Goal: Book appointment/travel/reservation

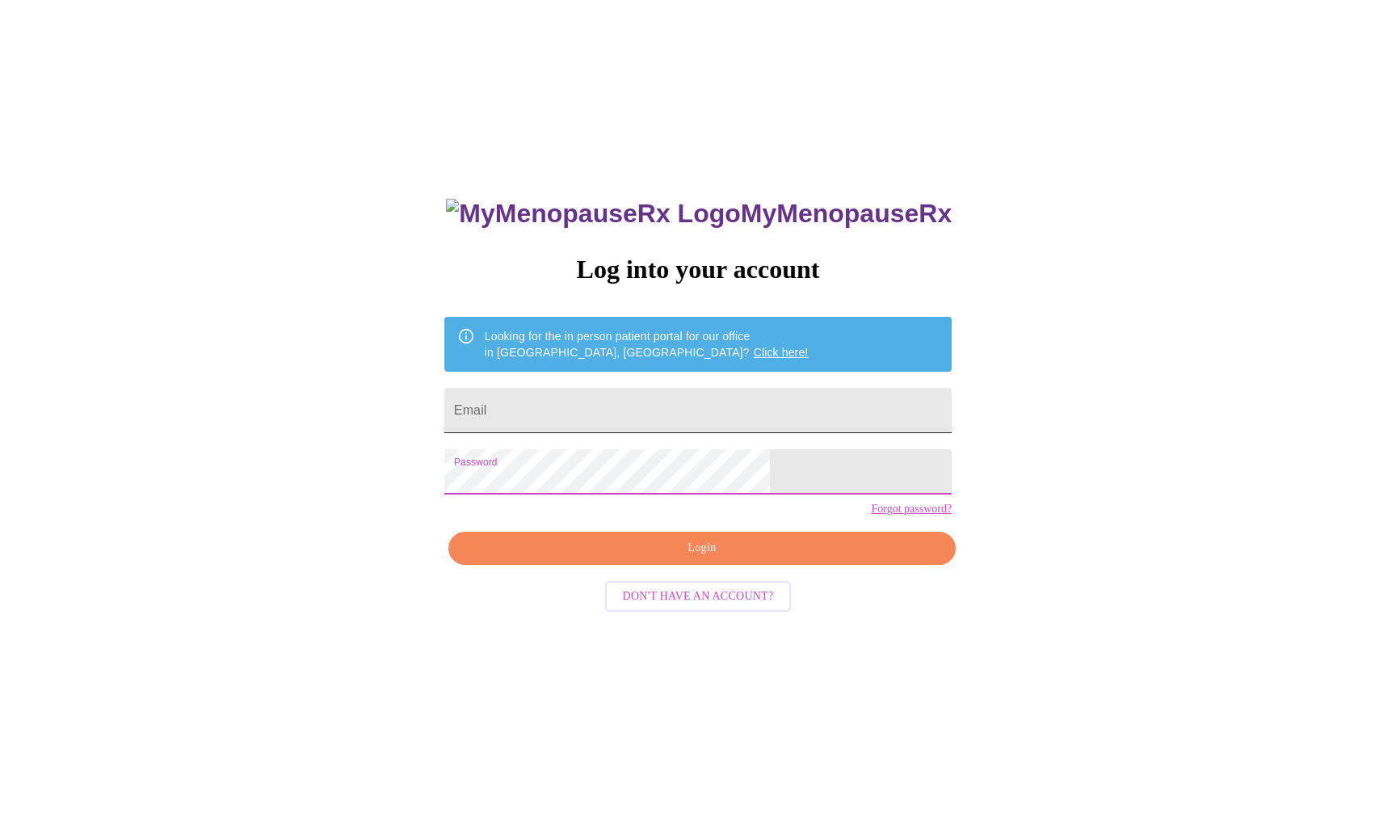
click at [587, 406] on input "Email" at bounding box center [697, 410] width 507 height 45
type input "[EMAIL_ADDRESS][DOMAIN_NAME]"
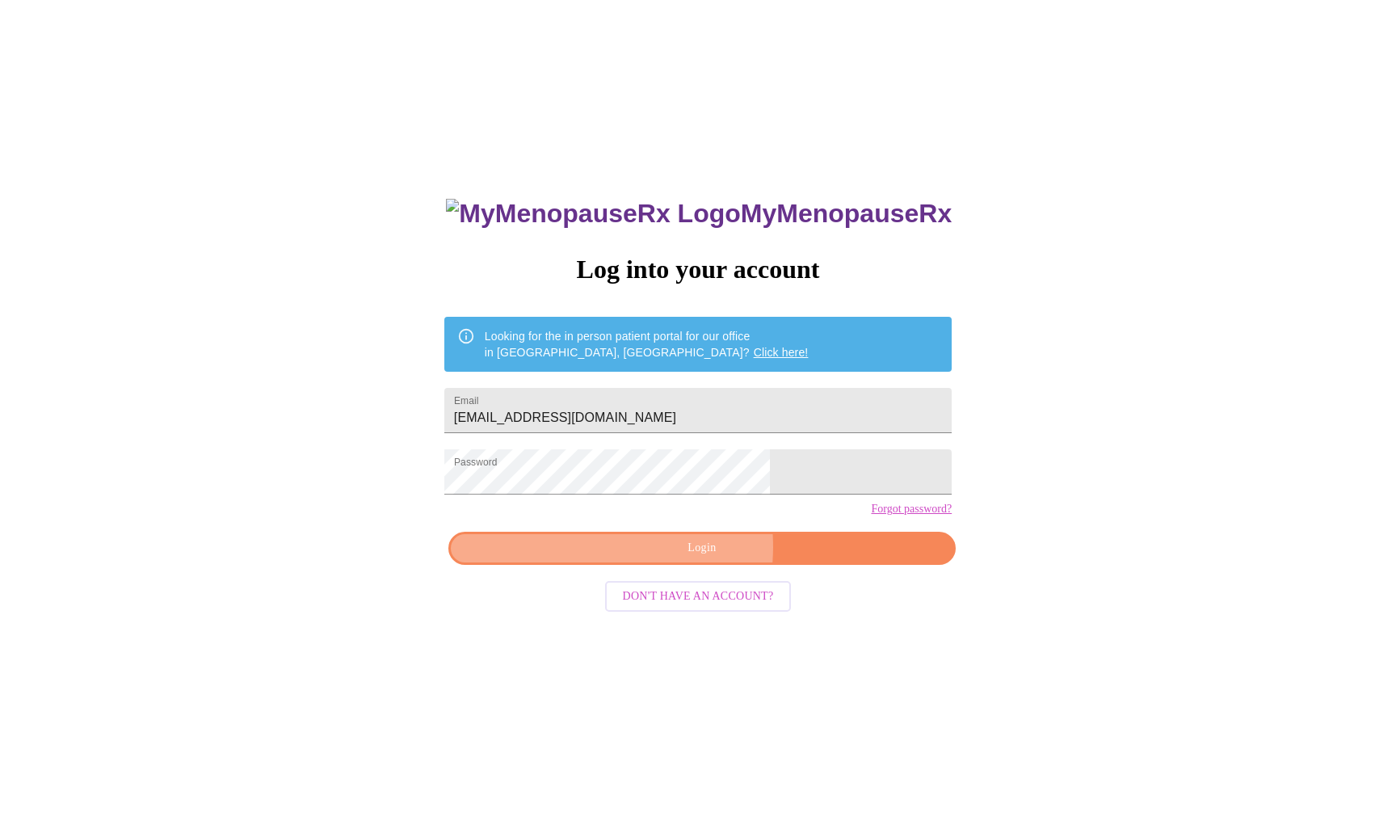
click at [659, 558] on span "Login" at bounding box center [702, 548] width 470 height 20
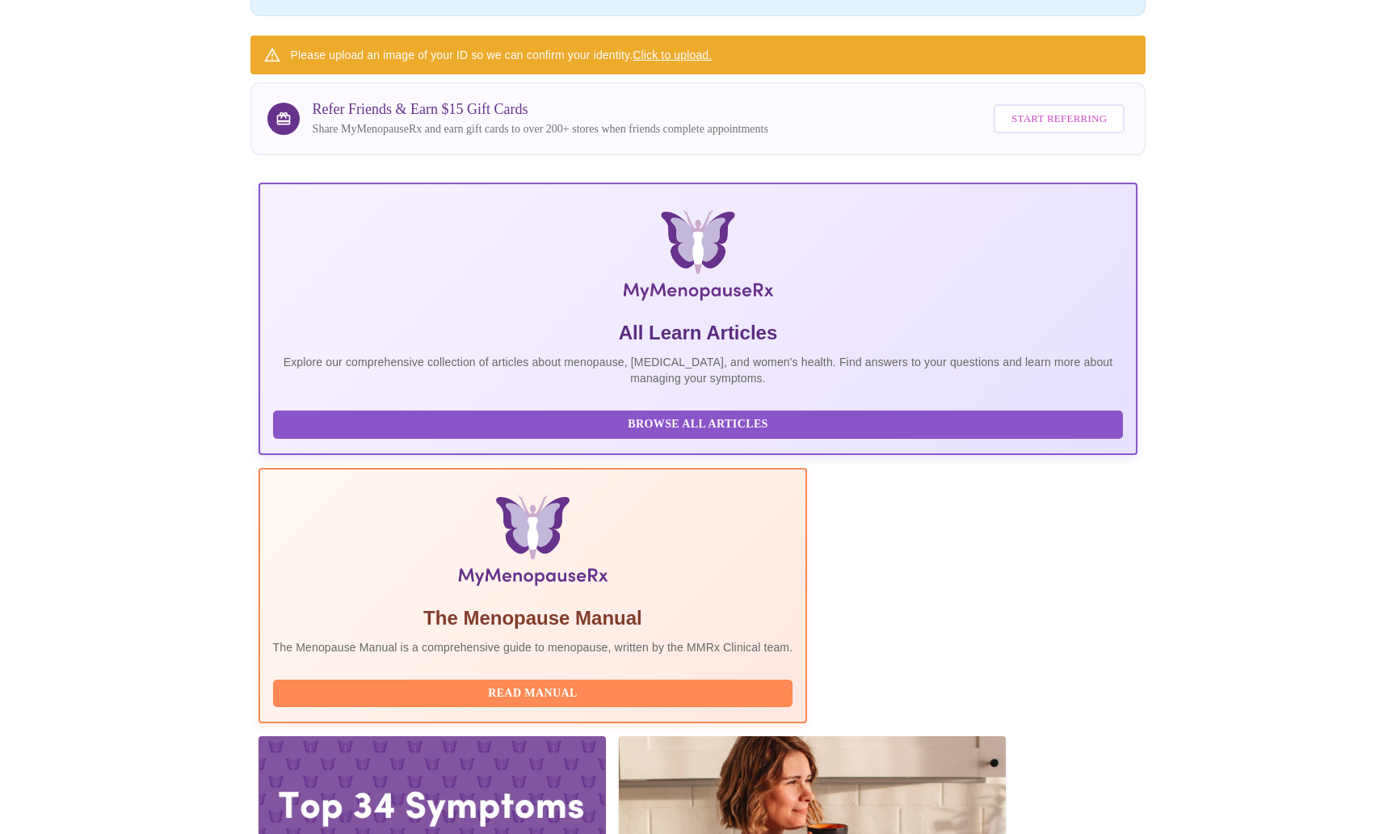
scroll to position [179, 0]
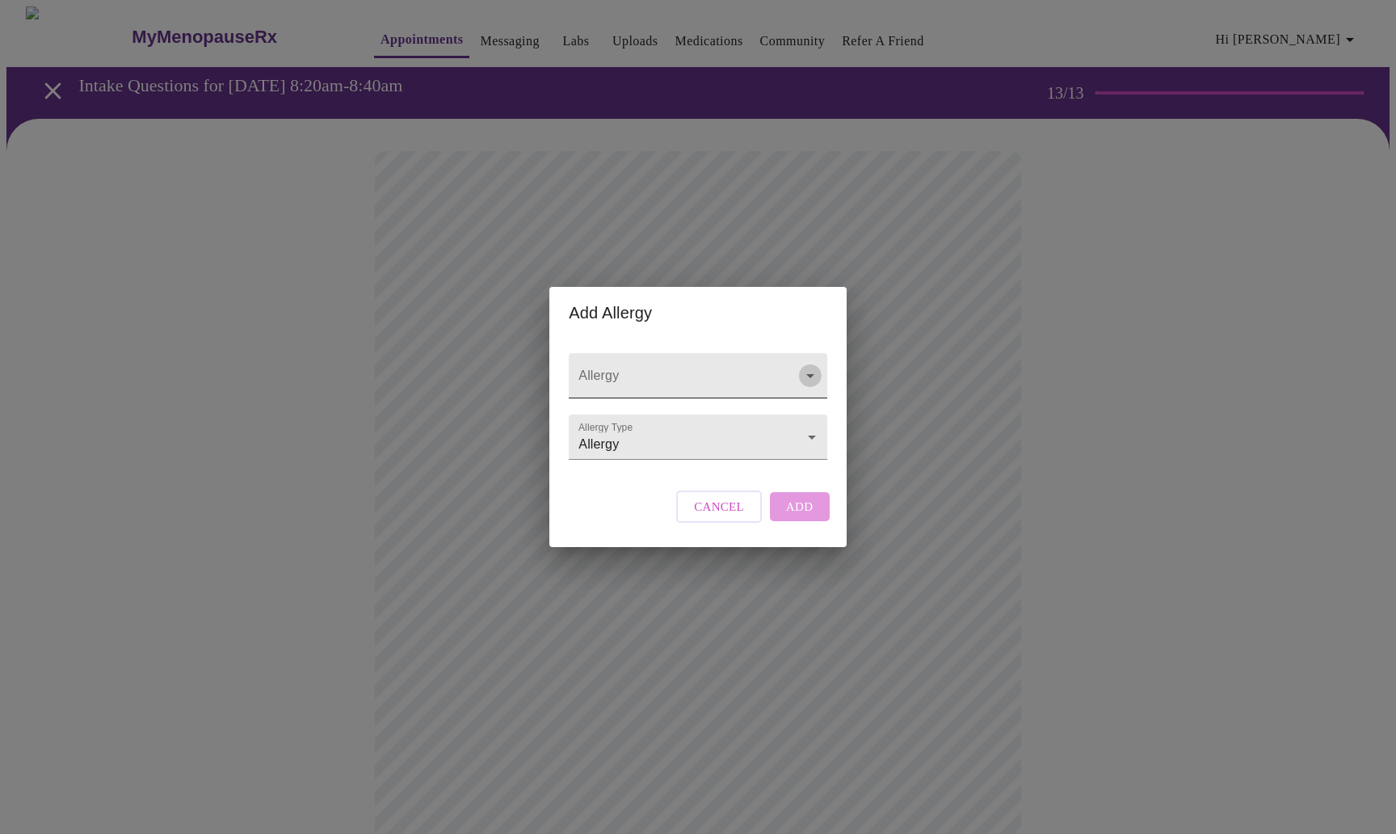
click at [805, 366] on icon "Open" at bounding box center [810, 375] width 19 height 19
click at [934, 379] on div "Add Allergy Allergy Allergy Type Allergy Allergy Cancel Add" at bounding box center [698, 417] width 1396 height 834
click at [810, 435] on body "MyMenopauseRx Appointments Messaging Labs Uploads Medications Community Refer a…" at bounding box center [697, 611] width 1383 height 1210
click at [810, 435] on li "Allergy" at bounding box center [697, 437] width 253 height 29
click at [814, 366] on icon "Open" at bounding box center [810, 375] width 19 height 19
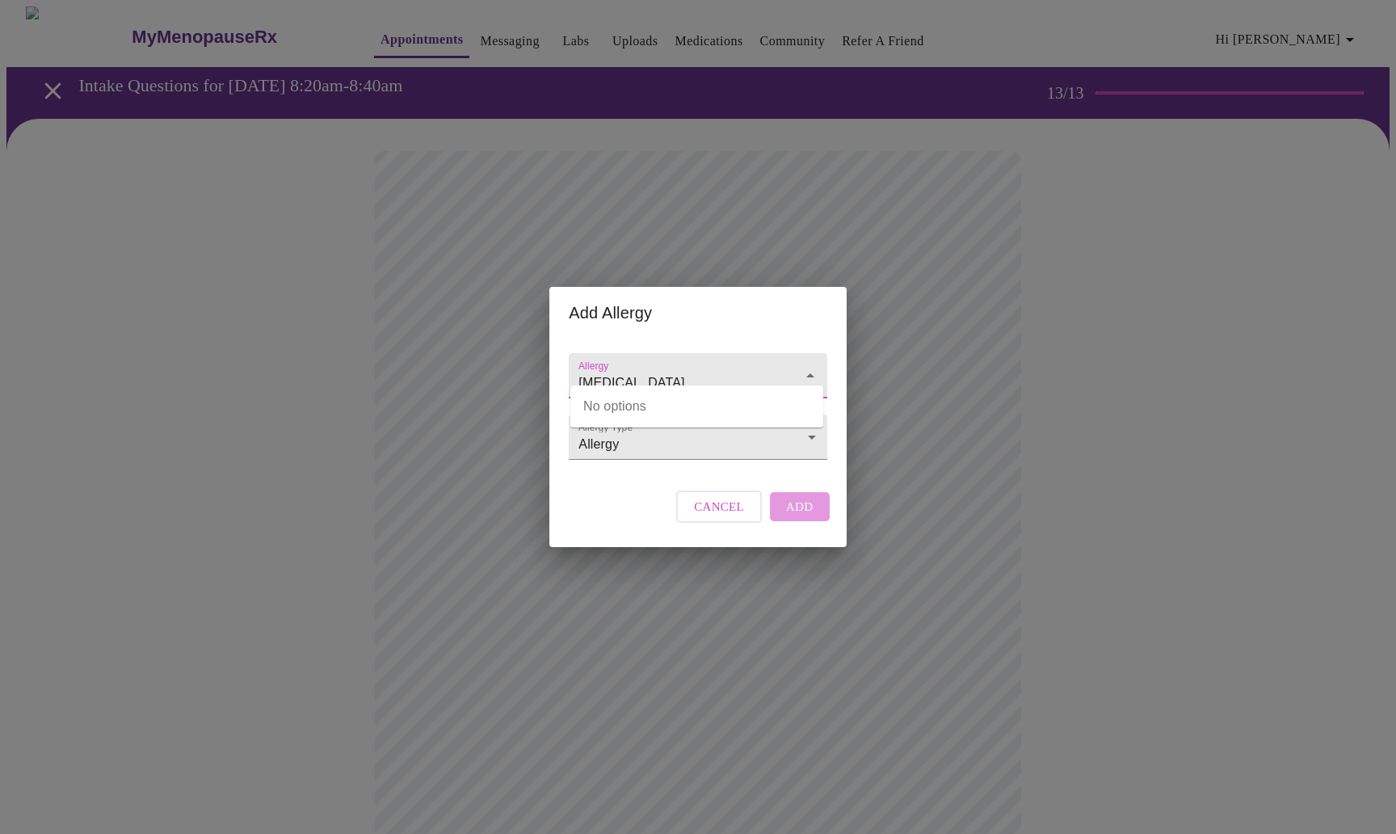
type input "[MEDICAL_DATA]"
click at [801, 525] on div "Cancel Add" at bounding box center [752, 506] width 161 height 48
click at [809, 374] on icon "Open" at bounding box center [810, 376] width 8 height 4
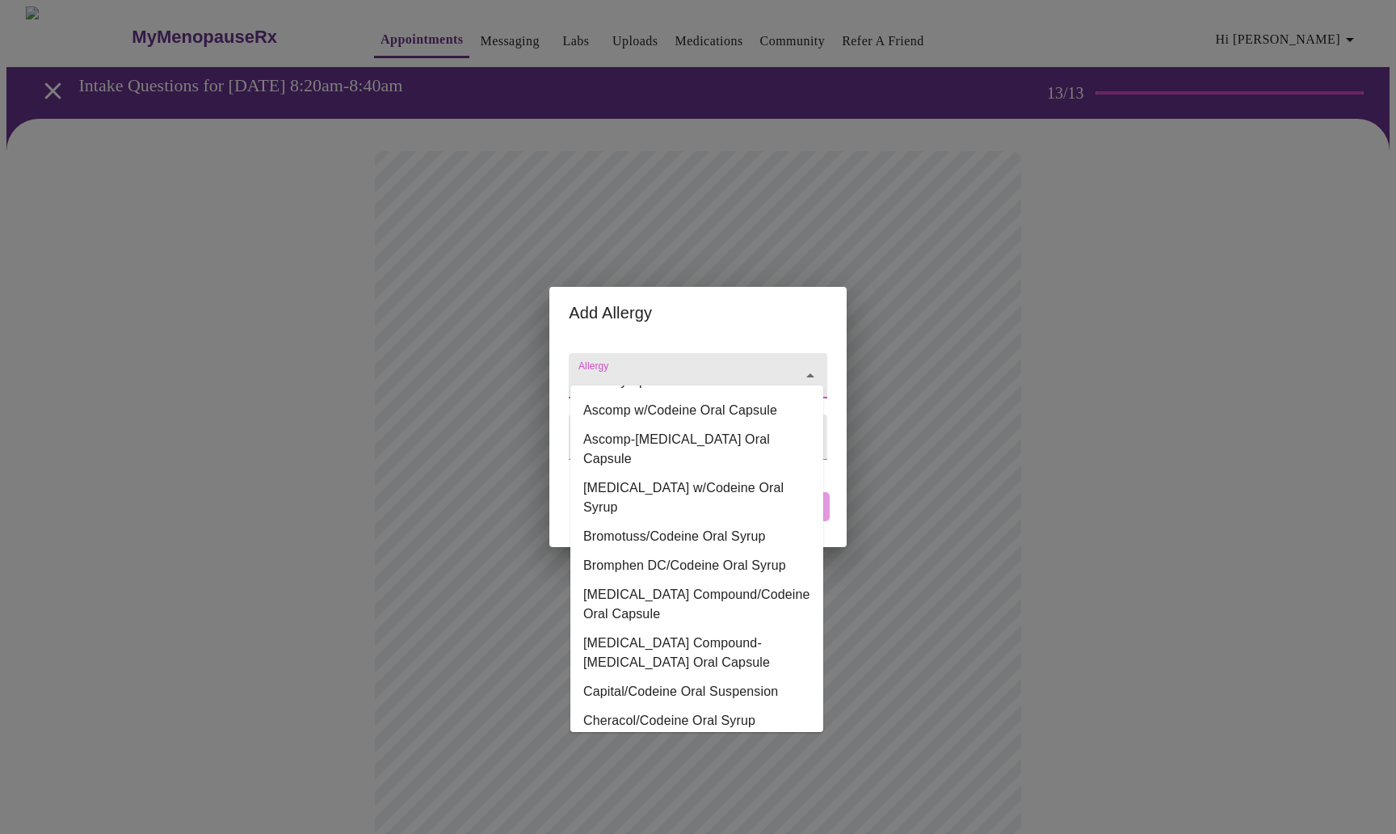
scroll to position [510, 0]
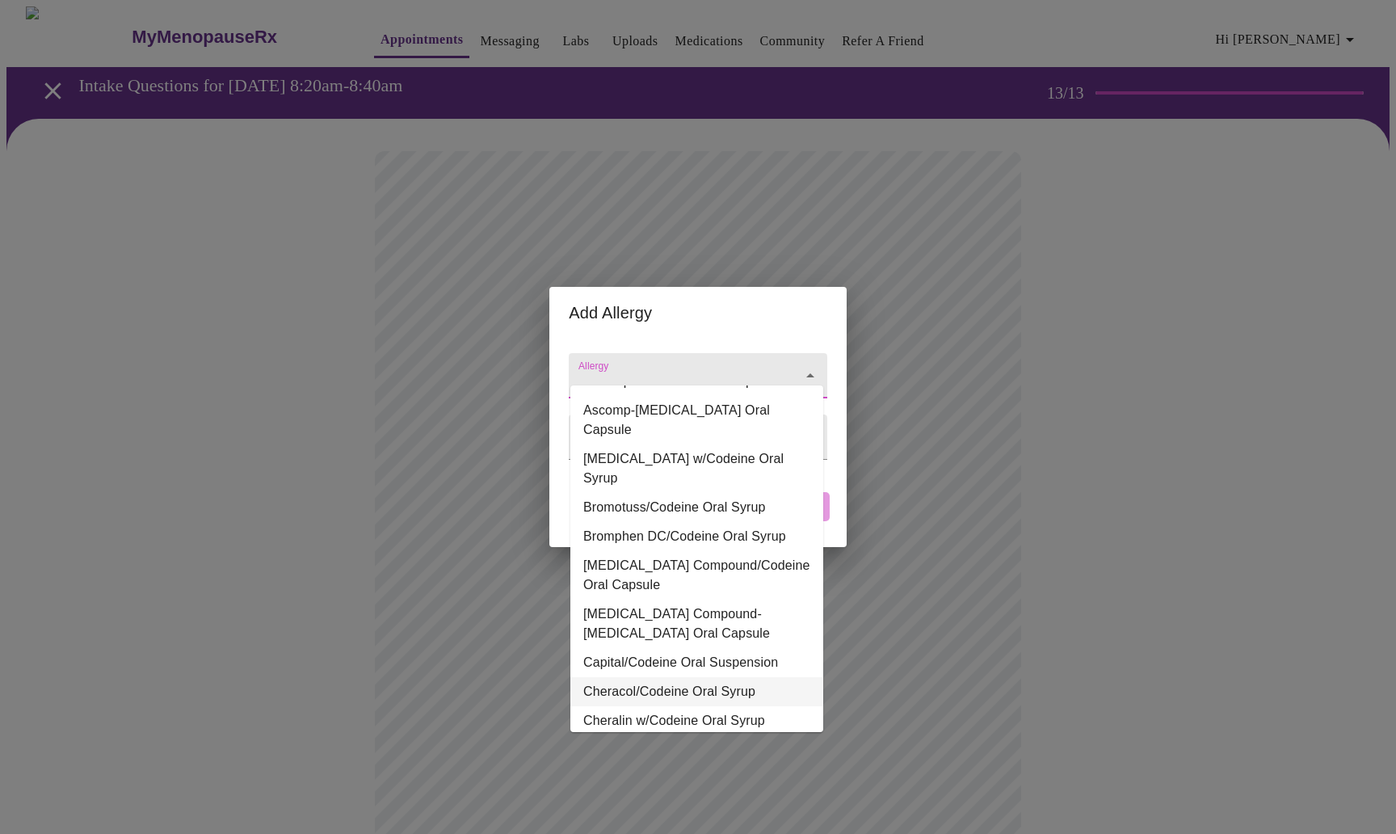
click at [688, 677] on li "Cheracol/Codeine Oral Syrup" at bounding box center [696, 691] width 253 height 29
type input "Cheracol/Codeine Oral Syrup"
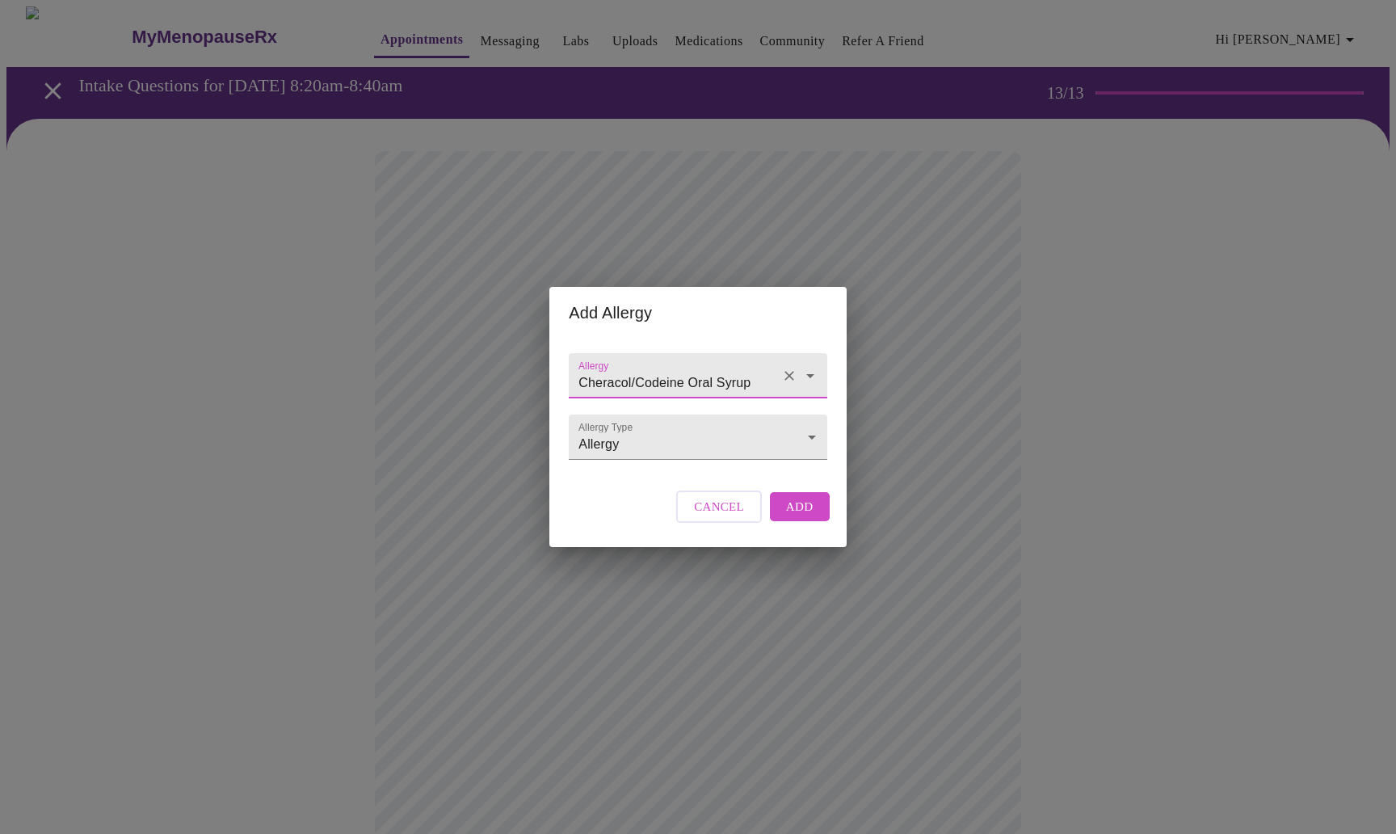
click at [799, 517] on span "Add" at bounding box center [799, 506] width 27 height 21
click at [808, 435] on body "MyMenopauseRx Appointments Messaging Labs Uploads Medications Community Refer a…" at bounding box center [697, 595] width 1383 height 1178
click at [806, 359] on div at bounding box center [698, 417] width 1396 height 834
click at [730, 368] on input "Allergy" at bounding box center [674, 383] width 199 height 30
click at [806, 366] on icon "Close" at bounding box center [810, 375] width 19 height 19
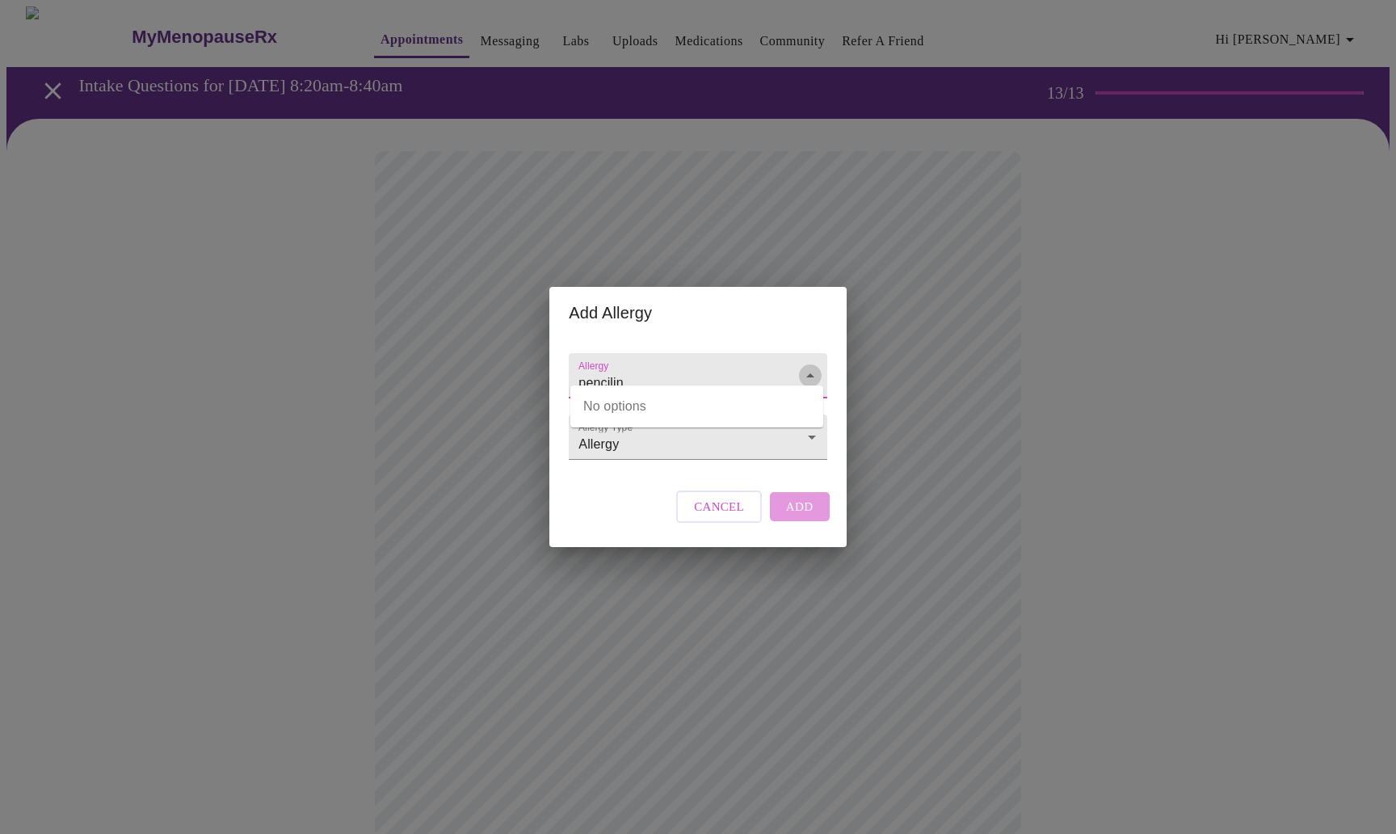
click at [805, 366] on icon "Close" at bounding box center [810, 375] width 19 height 19
drag, startPoint x: 805, startPoint y: 355, endPoint x: 795, endPoint y: 358, distance: 10.2
click at [799, 364] on button "Open" at bounding box center [810, 375] width 23 height 23
click at [795, 364] on div at bounding box center [799, 375] width 42 height 23
click at [641, 368] on input "pencilin" at bounding box center [674, 383] width 199 height 30
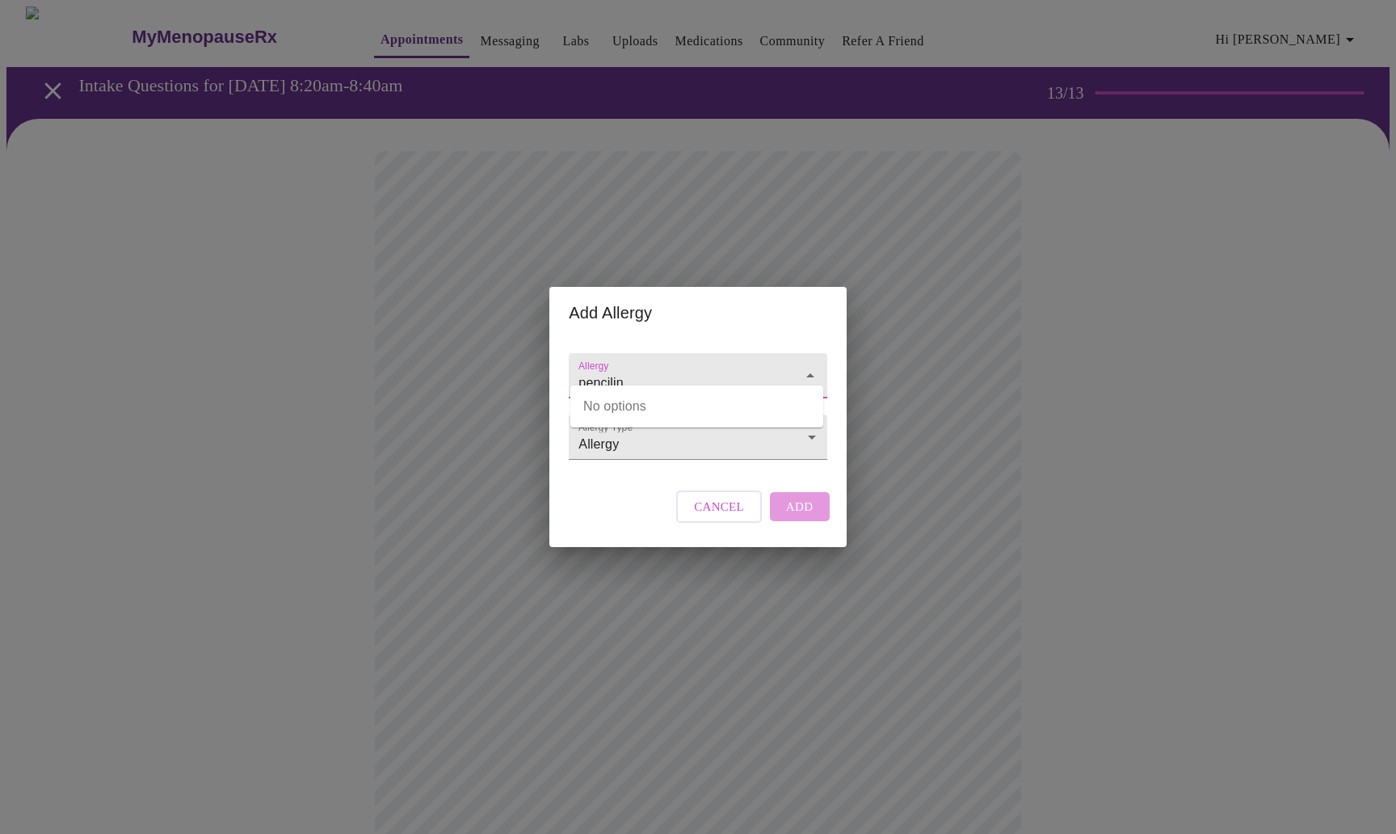
click at [698, 353] on div "pencilin" at bounding box center [698, 375] width 258 height 45
type input "pencilin"
click at [804, 519] on div "Cancel Add" at bounding box center [752, 506] width 161 height 48
click at [804, 517] on div "Cancel Add" at bounding box center [752, 506] width 161 height 48
click at [788, 364] on div at bounding box center [799, 375] width 42 height 23
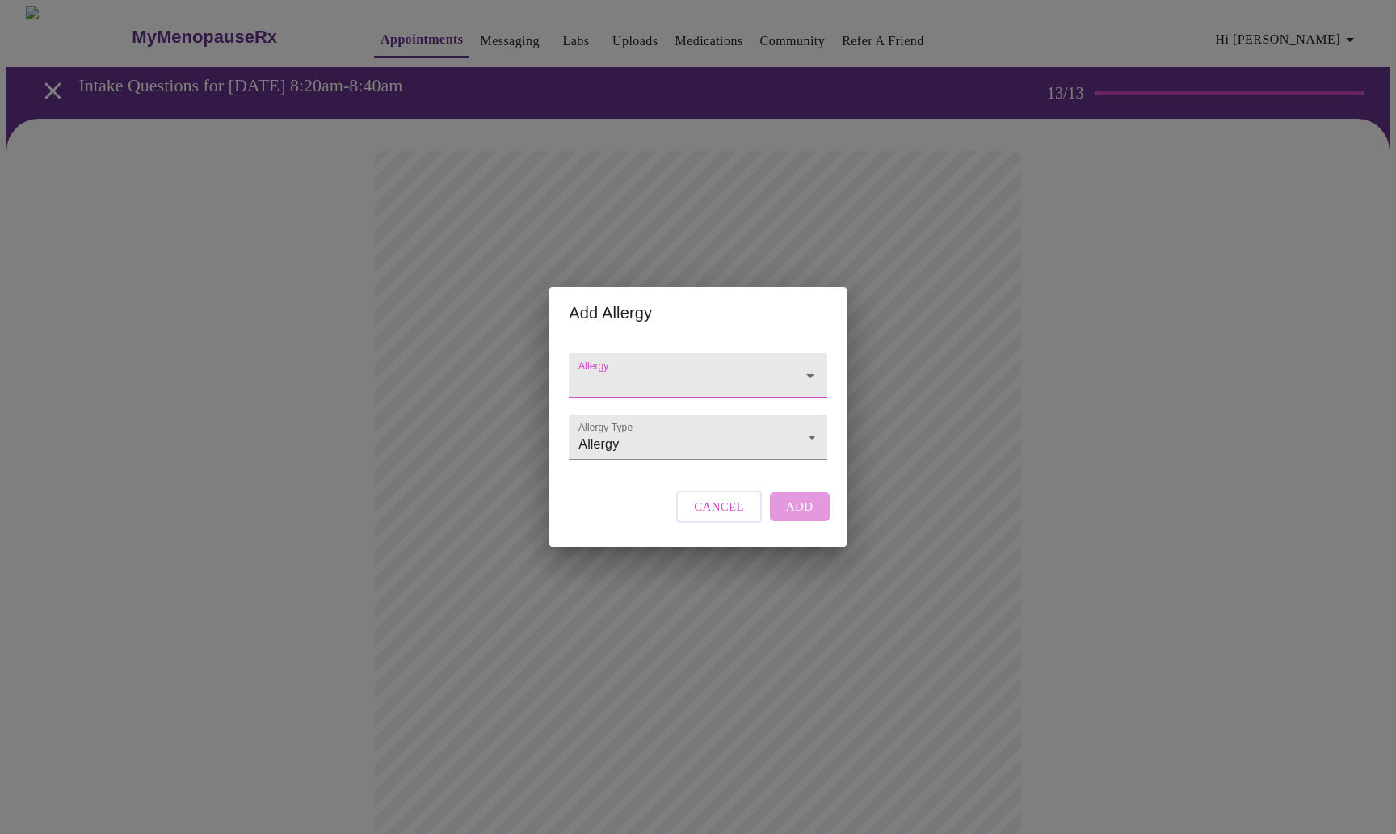
drag, startPoint x: 788, startPoint y: 353, endPoint x: 800, endPoint y: 332, distance: 24.2
click at [796, 345] on form "Allergy" at bounding box center [698, 375] width 258 height 61
click at [809, 366] on icon "Open" at bounding box center [810, 375] width 19 height 19
click at [809, 366] on icon "Close" at bounding box center [810, 375] width 19 height 19
click at [809, 366] on icon "Open" at bounding box center [810, 375] width 19 height 19
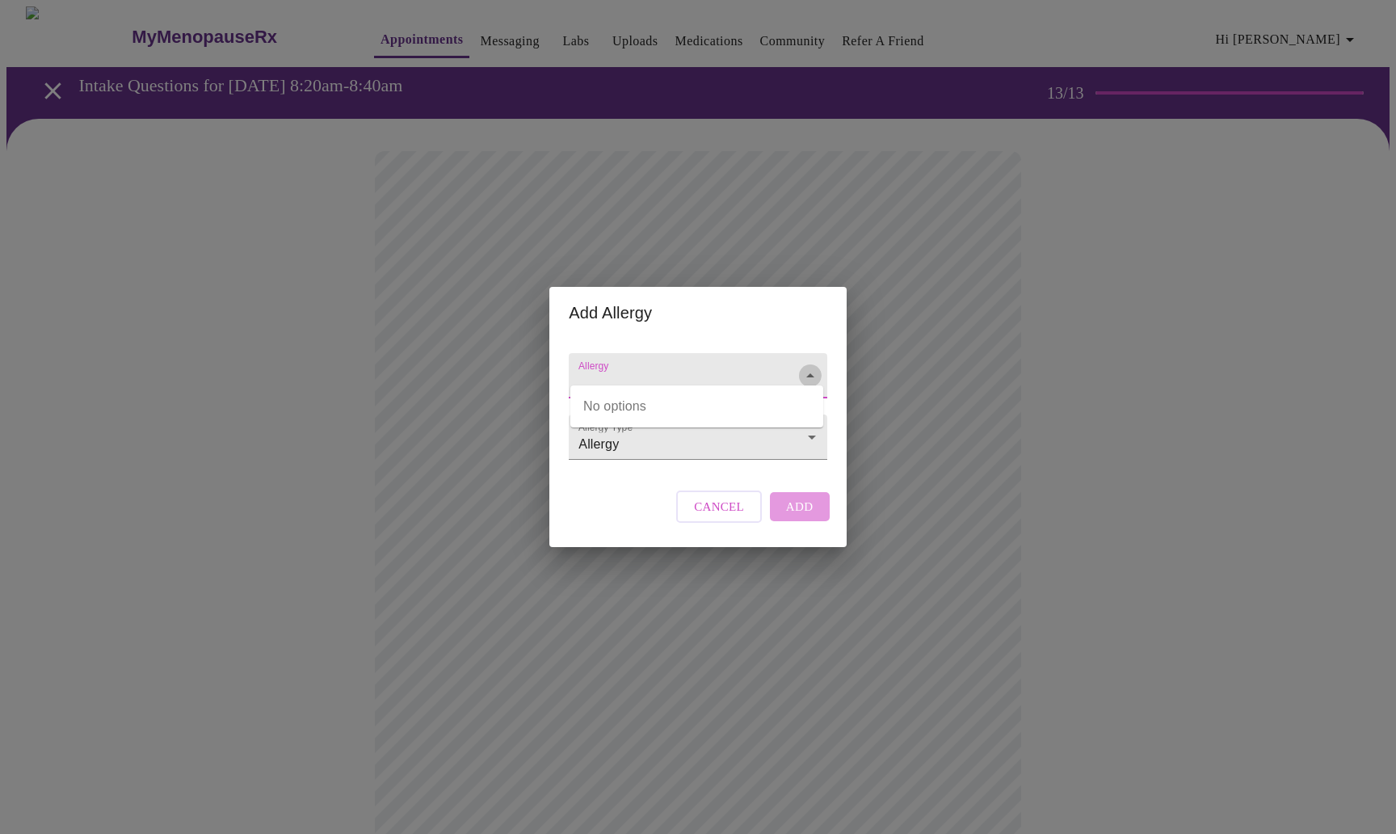
click at [808, 366] on icon "Close" at bounding box center [810, 375] width 19 height 19
click at [808, 366] on icon "Open" at bounding box center [810, 375] width 19 height 19
click at [808, 366] on icon "Close" at bounding box center [810, 375] width 19 height 19
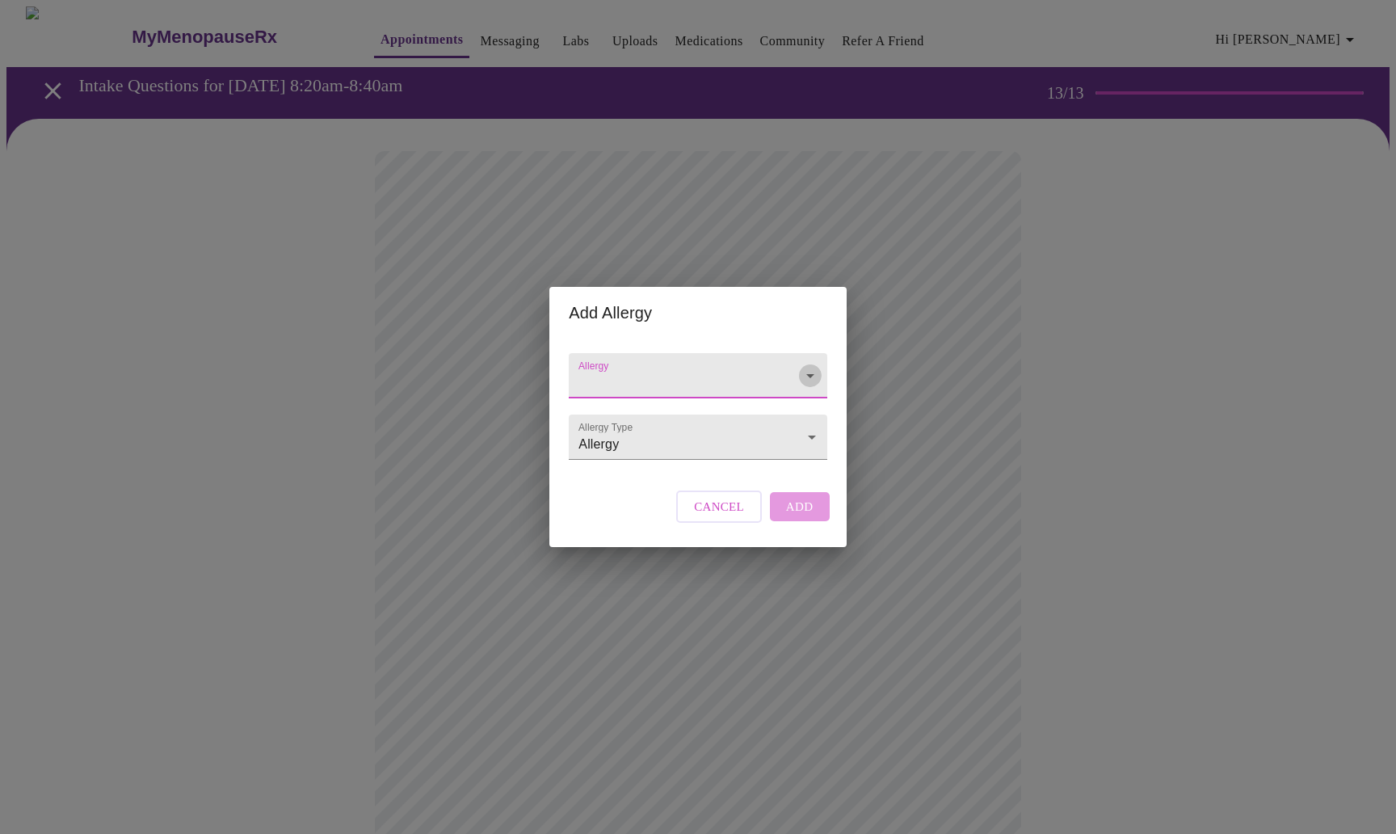
click at [808, 366] on icon "Open" at bounding box center [810, 375] width 19 height 19
click at [834, 456] on div "Allergy Allergy Type Allergy Allergy Cancel Add" at bounding box center [697, 442] width 296 height 208
click at [810, 431] on body "MyMenopauseRx Appointments Messaging Labs Uploads Medications Community Refer a…" at bounding box center [697, 595] width 1383 height 1178
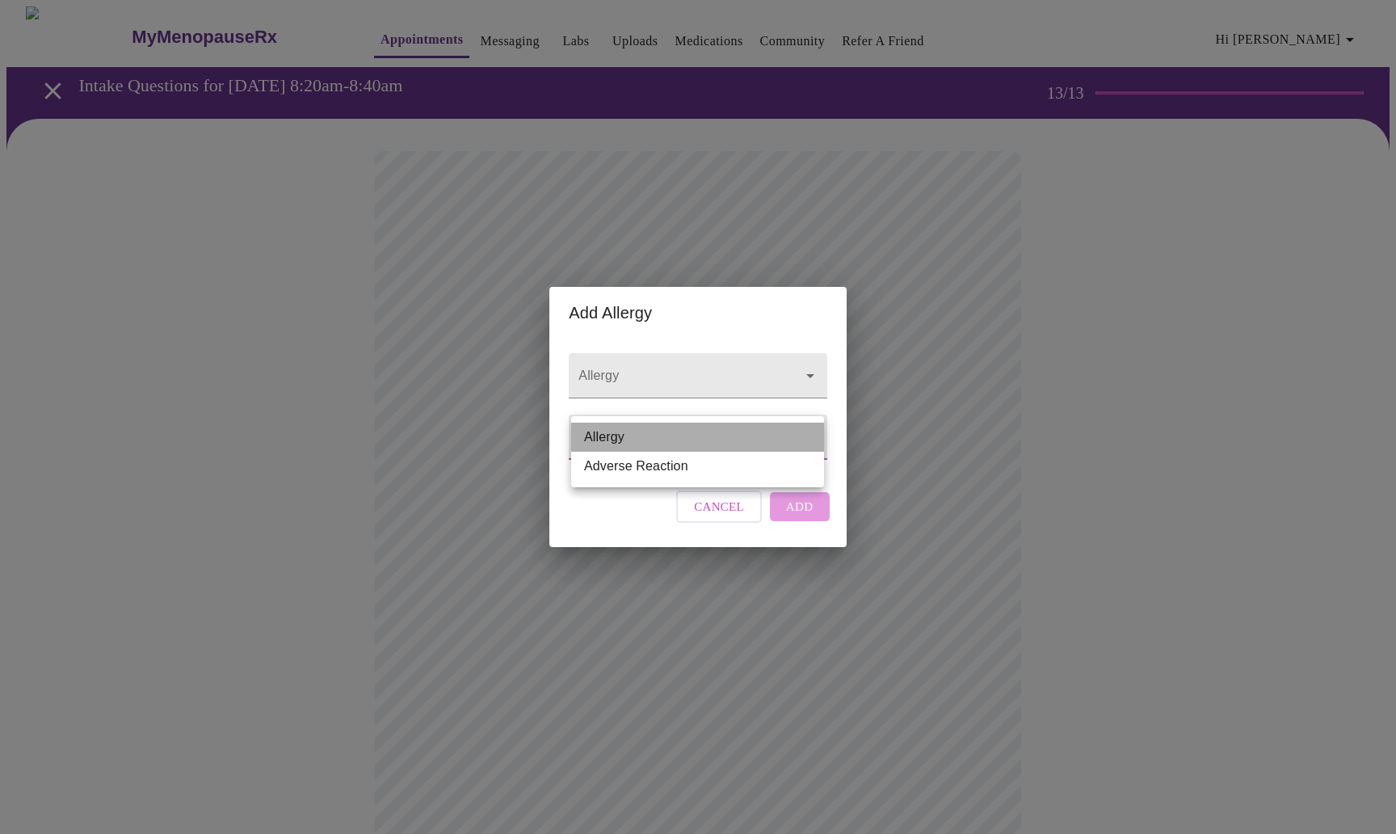
click at [809, 432] on li "Allergy" at bounding box center [697, 437] width 253 height 29
click at [696, 353] on div at bounding box center [698, 375] width 258 height 45
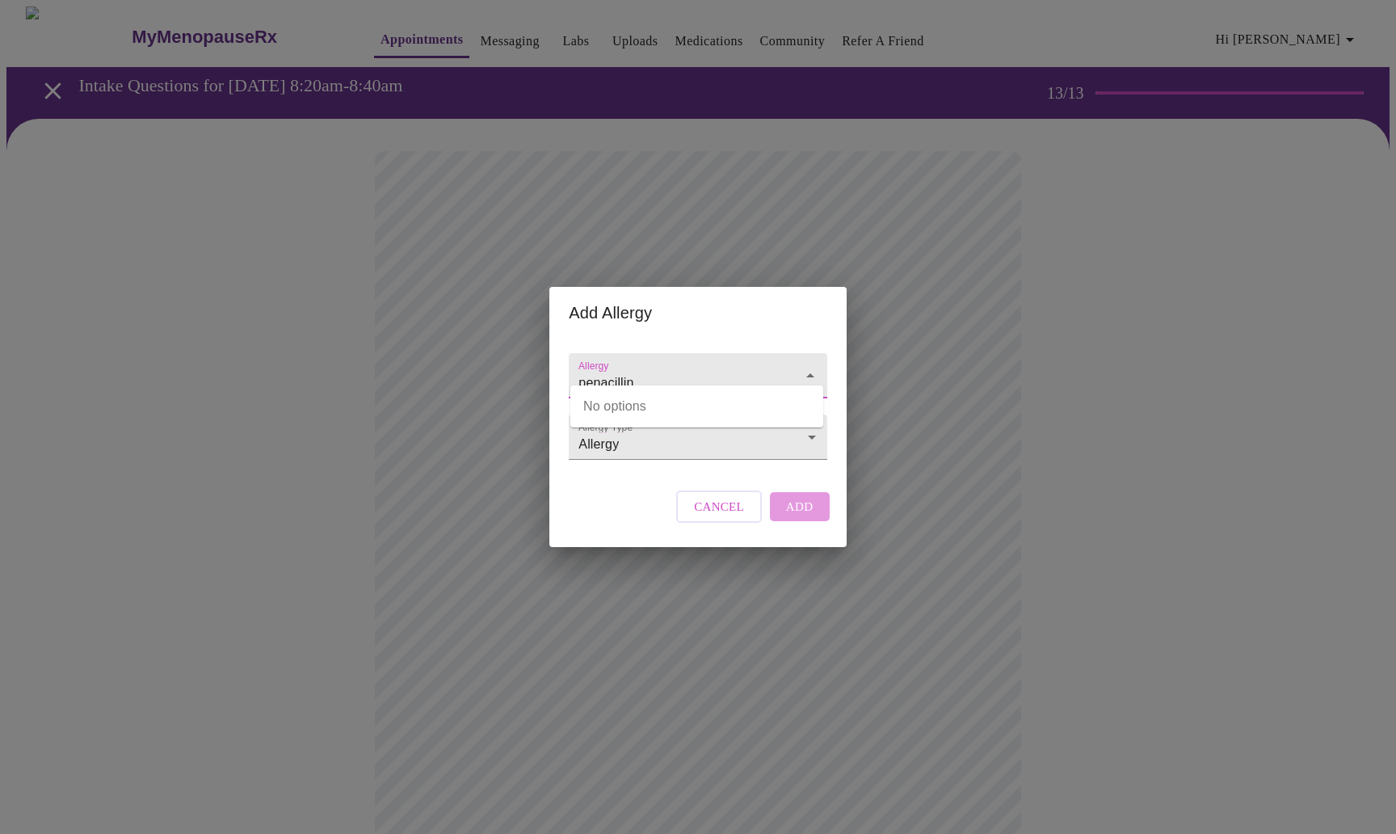
type input "penacillin"
click at [797, 518] on div "Cancel Add" at bounding box center [752, 506] width 161 height 48
click at [719, 517] on span "Cancel" at bounding box center [719, 506] width 50 height 21
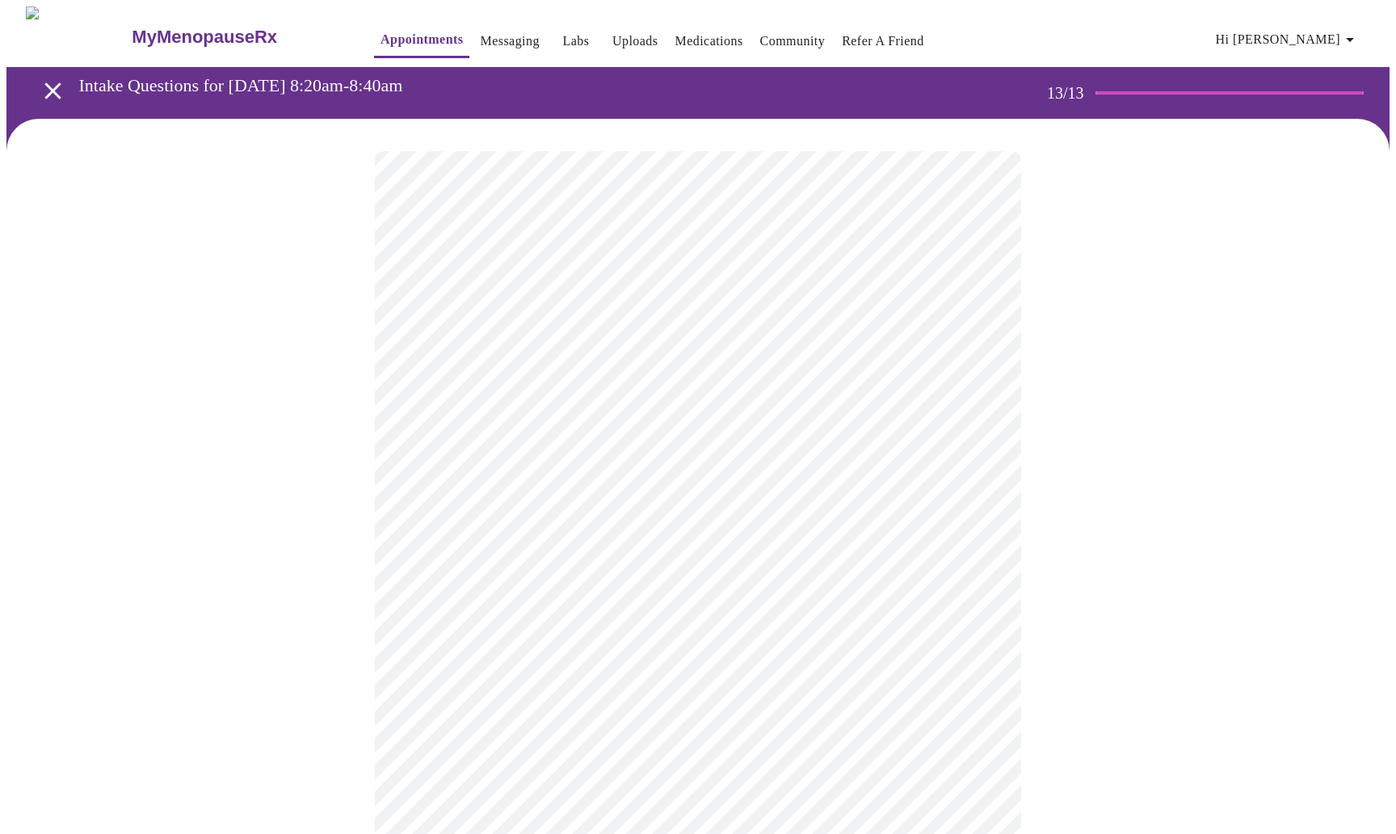
click at [1045, 684] on div at bounding box center [697, 652] width 1383 height 1066
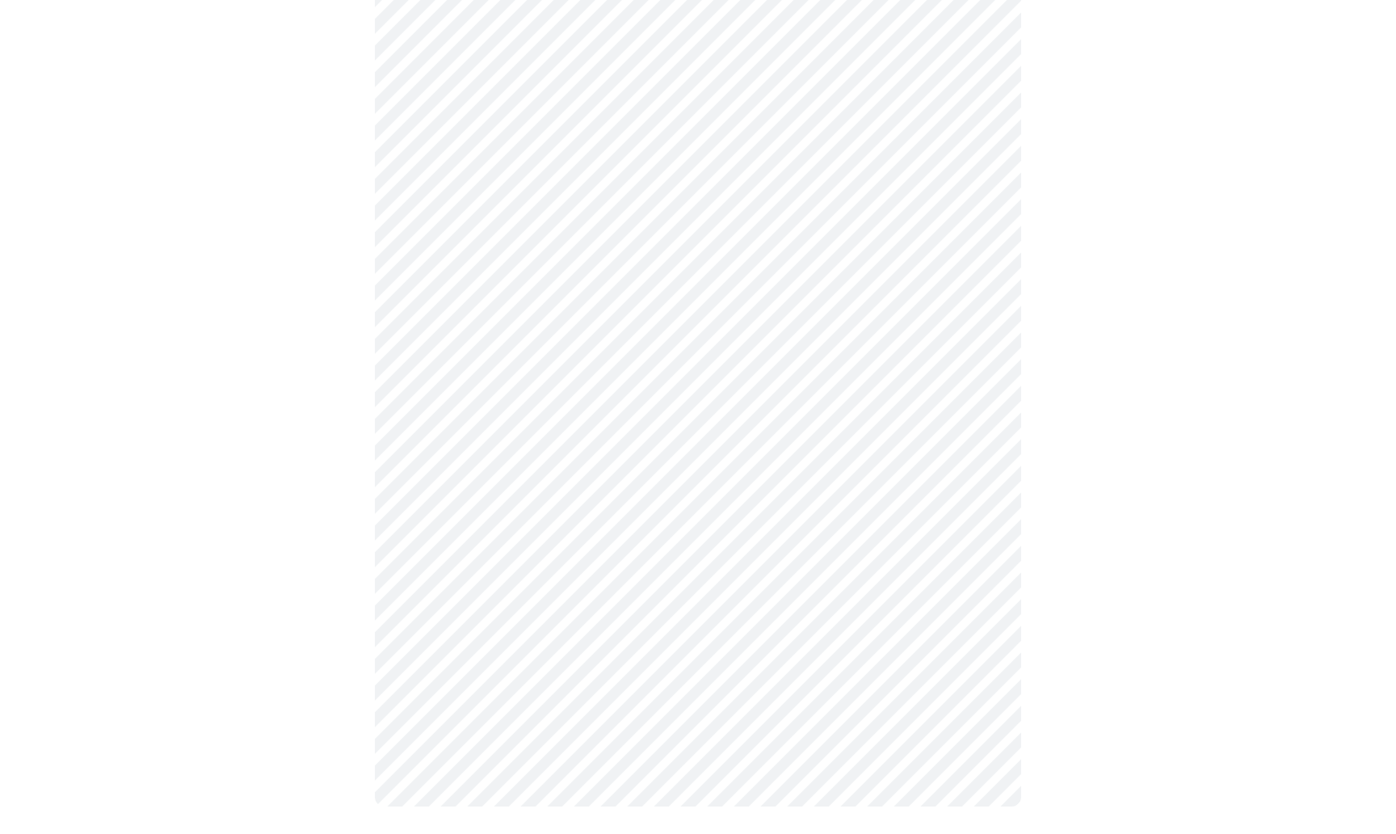
scroll to position [344, 0]
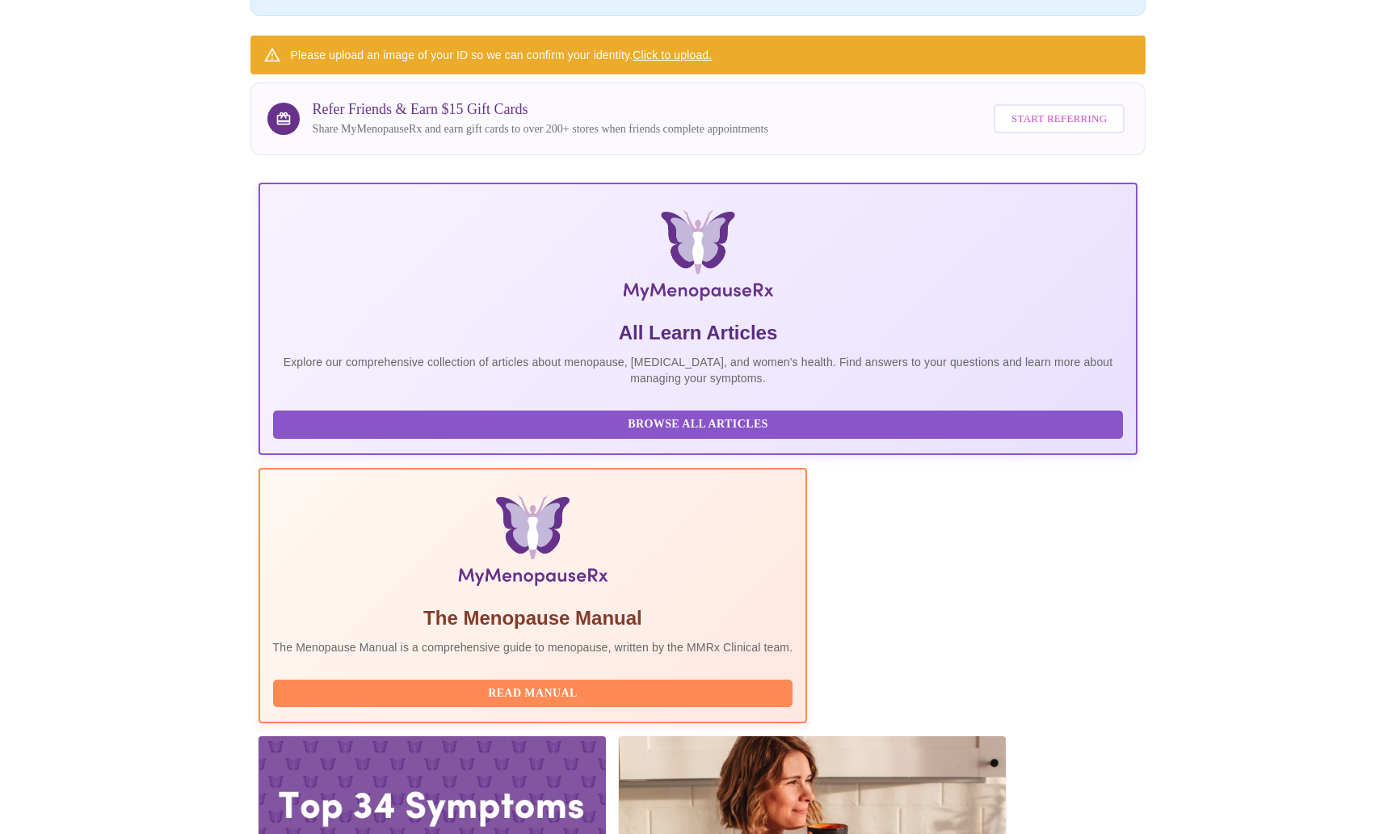
scroll to position [179, 0]
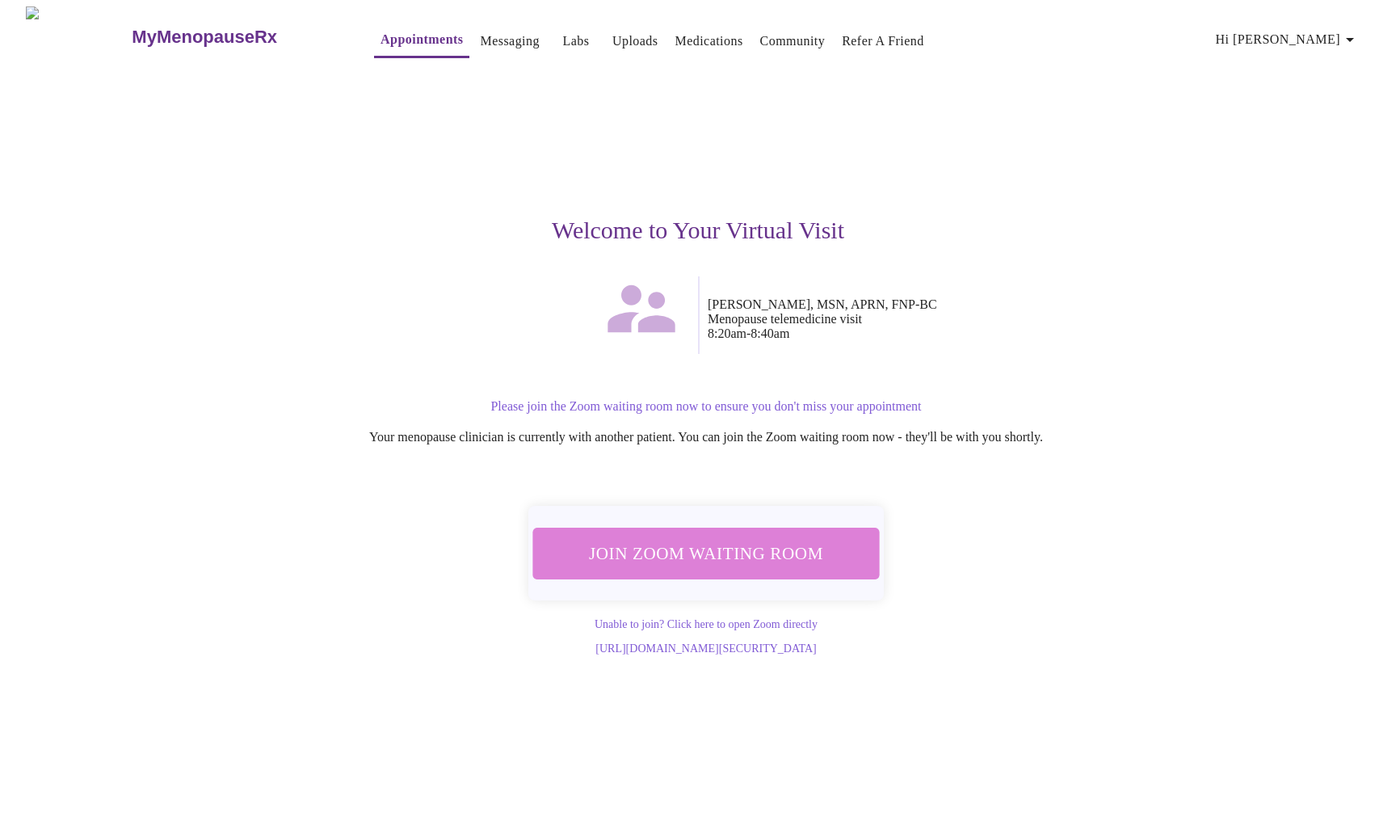
click at [758, 540] on span "Join Zoom Waiting Room" at bounding box center [705, 553] width 305 height 30
